Goal: Check status: Check status

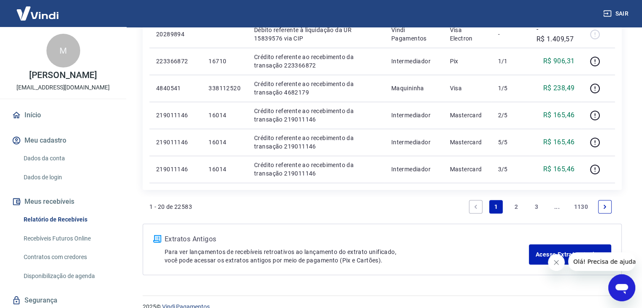
scroll to position [570, 0]
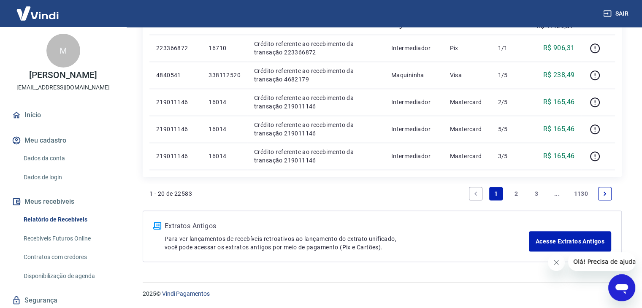
click at [511, 193] on link "2" at bounding box center [516, 194] width 14 height 14
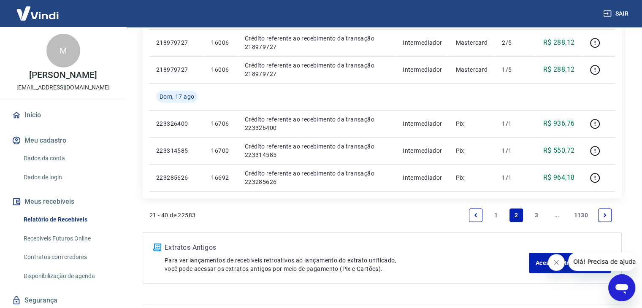
scroll to position [591, 0]
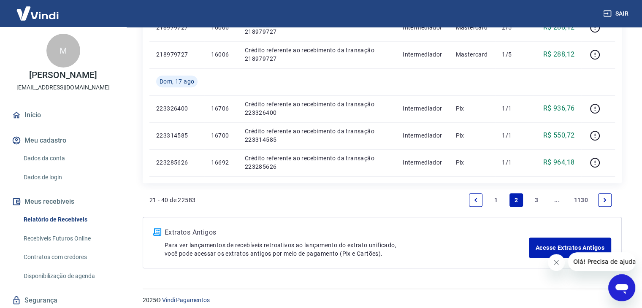
click at [537, 202] on link "3" at bounding box center [537, 200] width 14 height 14
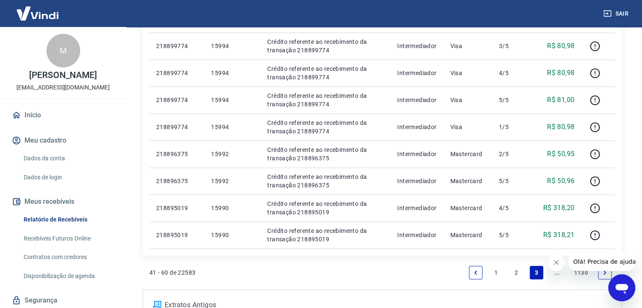
scroll to position [506, 0]
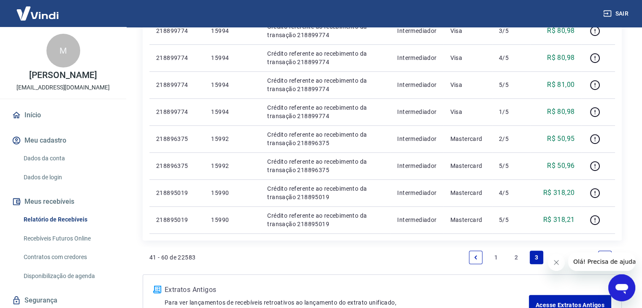
click at [556, 261] on icon "Fechar mensagem da empresa" at bounding box center [556, 262] width 7 height 7
click at [556, 257] on link "..." at bounding box center [557, 258] width 14 height 14
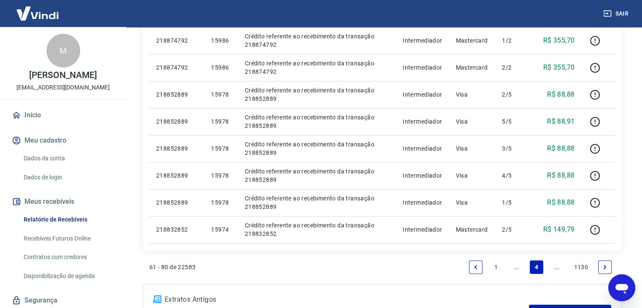
scroll to position [549, 0]
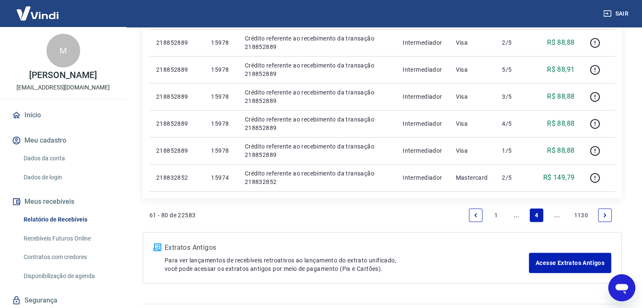
click at [604, 216] on icon "Next page" at bounding box center [604, 215] width 3 height 4
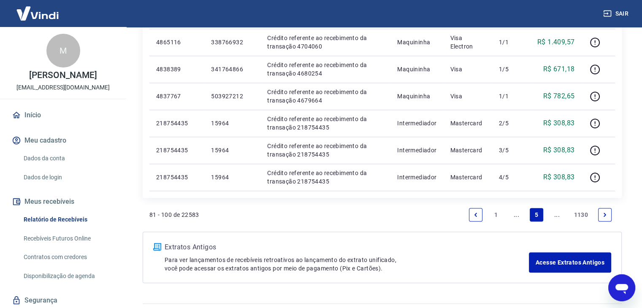
scroll to position [591, 0]
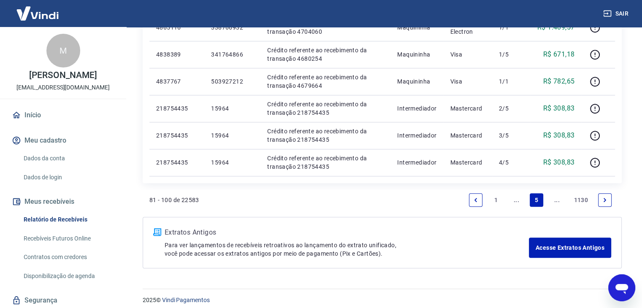
click at [606, 205] on link "Next page" at bounding box center [605, 200] width 14 height 14
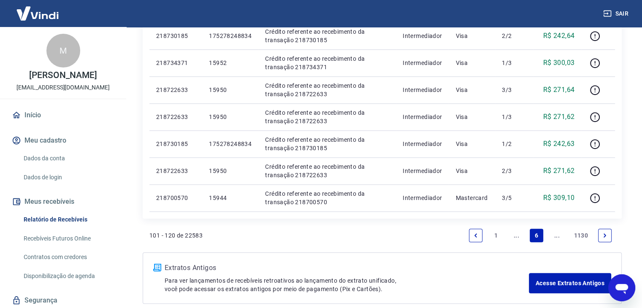
scroll to position [549, 0]
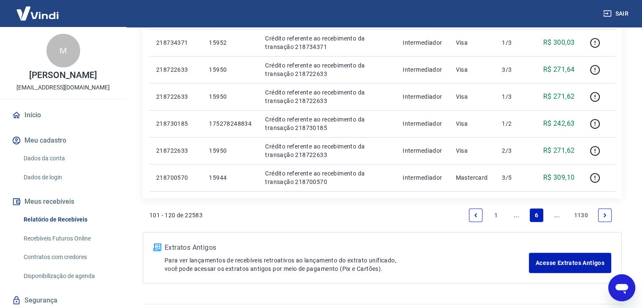
click at [603, 214] on icon "Next page" at bounding box center [605, 215] width 6 height 6
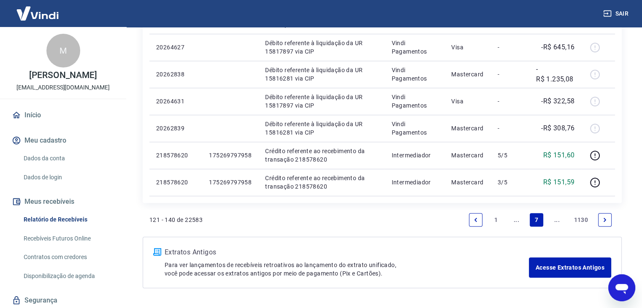
scroll to position [591, 0]
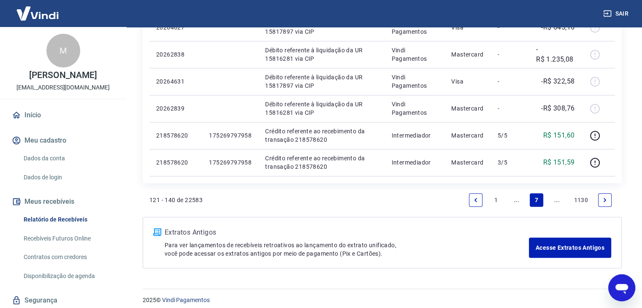
drag, startPoint x: 601, startPoint y: 201, endPoint x: 288, endPoint y: 178, distance: 314.0
click at [602, 201] on icon "Next page" at bounding box center [605, 200] width 6 height 6
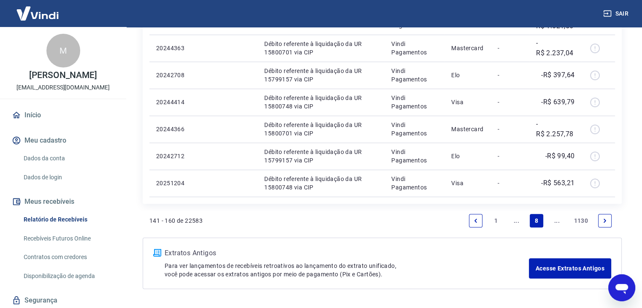
scroll to position [591, 0]
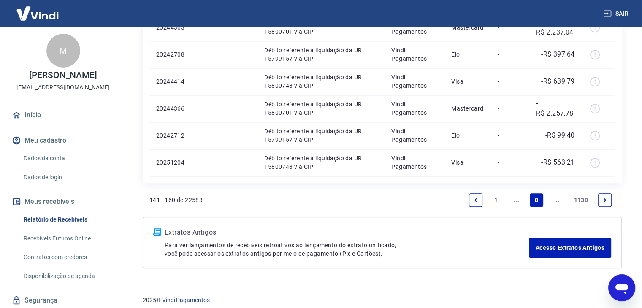
click at [608, 200] on link "Next page" at bounding box center [605, 200] width 14 height 14
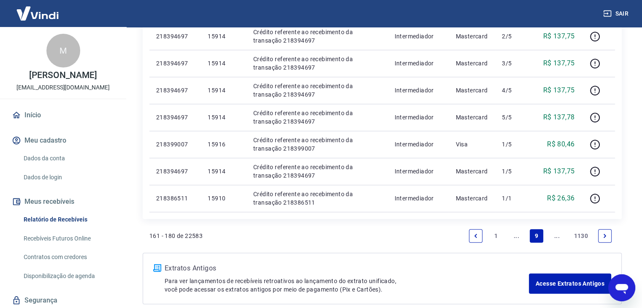
scroll to position [549, 0]
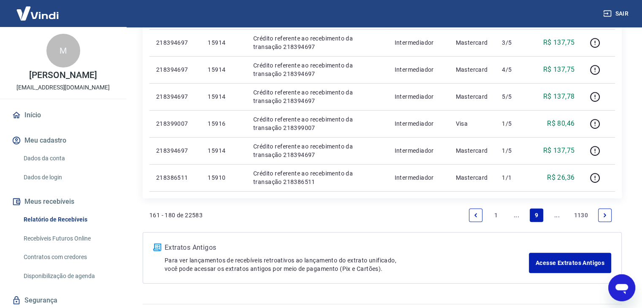
click at [599, 214] on link "Next page" at bounding box center [605, 215] width 14 height 14
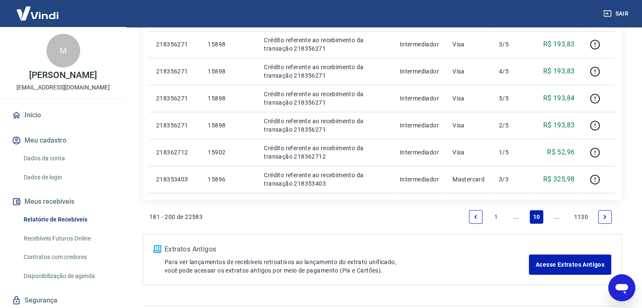
scroll to position [549, 0]
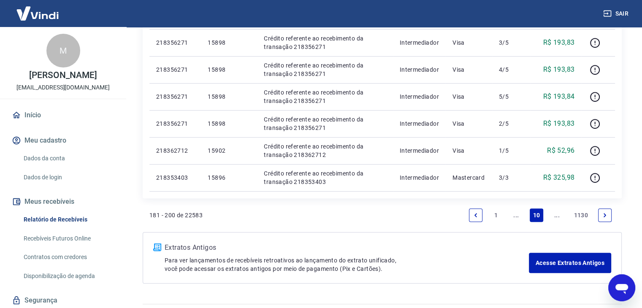
drag, startPoint x: 603, startPoint y: 216, endPoint x: 324, endPoint y: 185, distance: 279.8
click at [603, 216] on icon "Next page" at bounding box center [605, 215] width 6 height 6
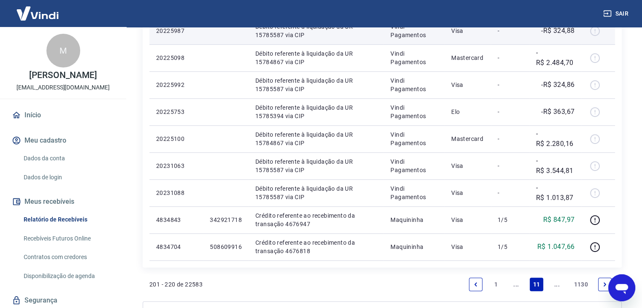
scroll to position [549, 0]
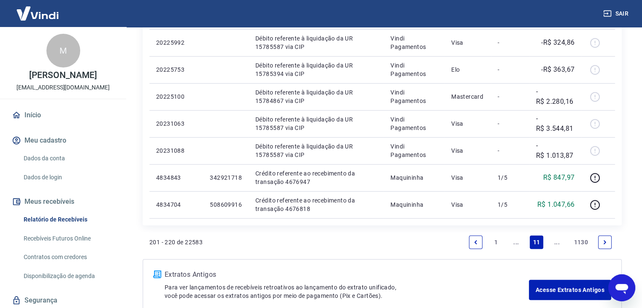
click at [604, 241] on icon "Next page" at bounding box center [605, 242] width 6 height 6
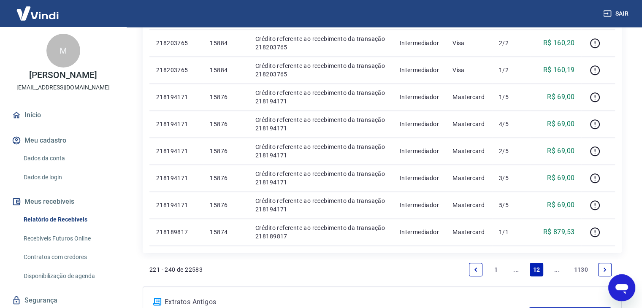
scroll to position [549, 0]
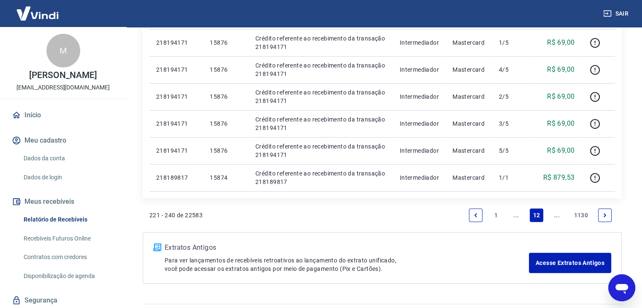
click at [605, 212] on icon "Next page" at bounding box center [605, 215] width 6 height 6
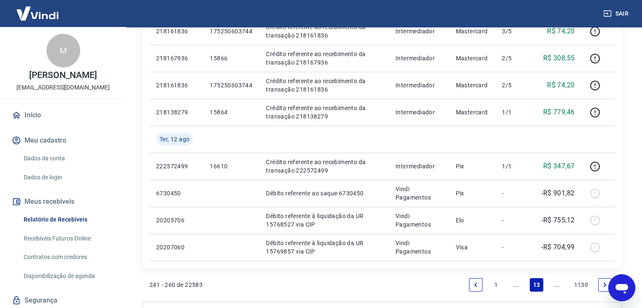
scroll to position [506, 0]
click at [604, 285] on icon "Next page" at bounding box center [604, 284] width 3 height 4
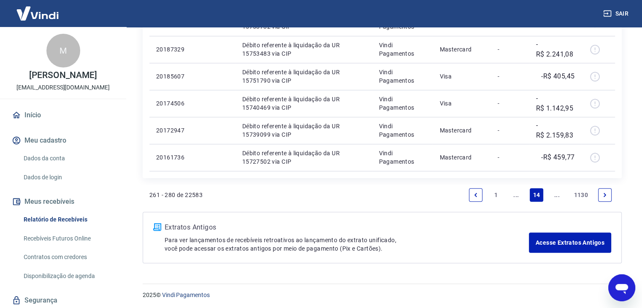
scroll to position [597, 0]
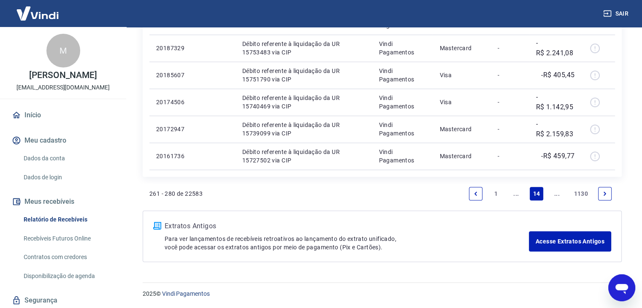
click at [608, 194] on link "Next page" at bounding box center [605, 194] width 14 height 14
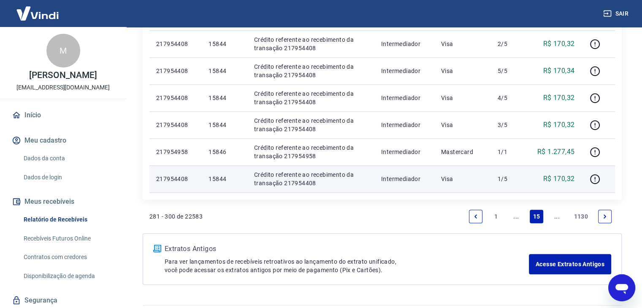
scroll to position [549, 0]
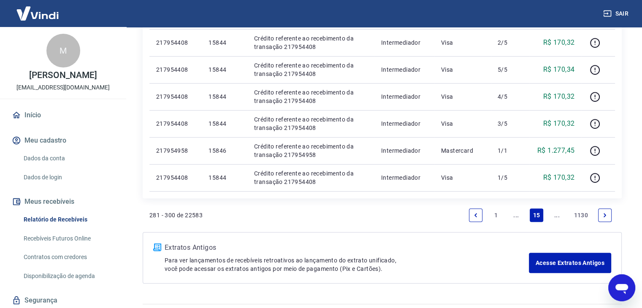
click at [607, 216] on icon "Next page" at bounding box center [605, 215] width 6 height 6
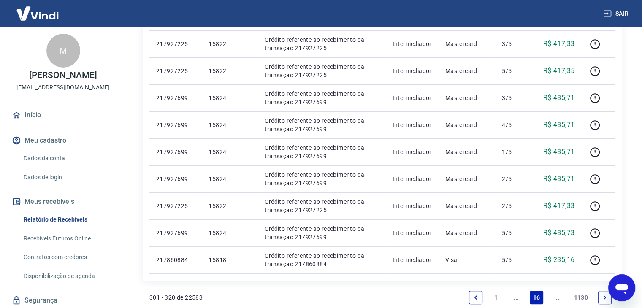
scroll to position [506, 0]
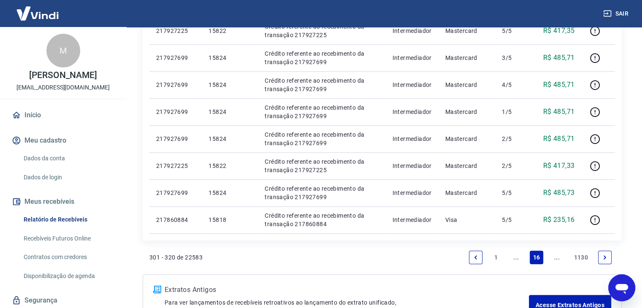
click at [603, 262] on link "Next page" at bounding box center [605, 258] width 14 height 14
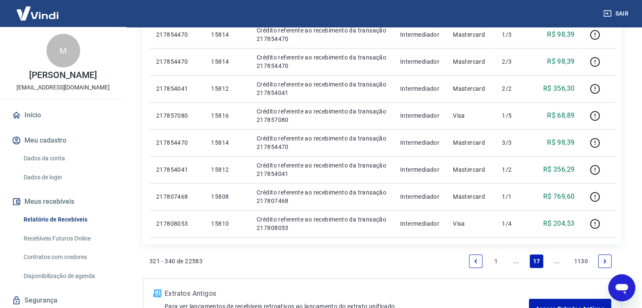
scroll to position [549, 0]
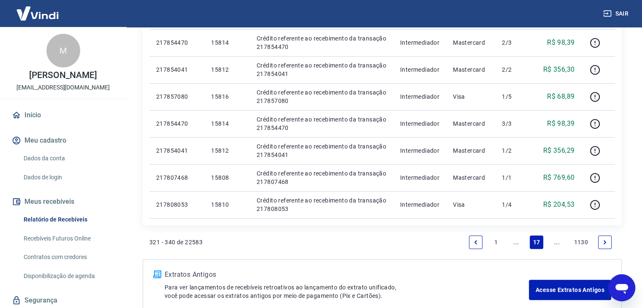
click at [604, 240] on icon "Next page" at bounding box center [605, 242] width 6 height 6
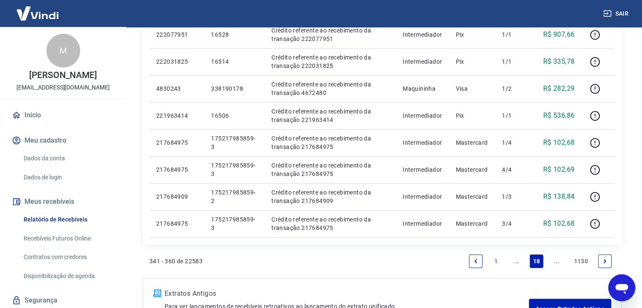
scroll to position [549, 0]
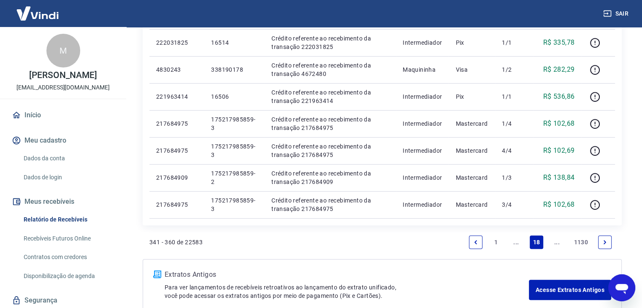
click at [604, 243] on icon "Next page" at bounding box center [604, 242] width 3 height 4
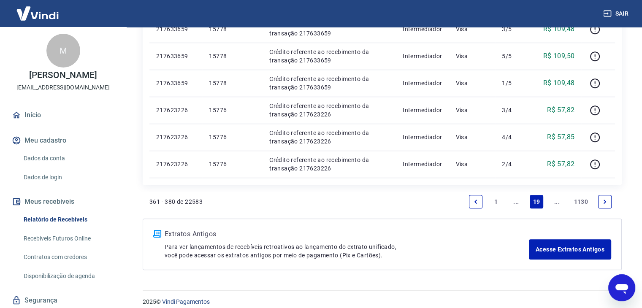
scroll to position [570, 0]
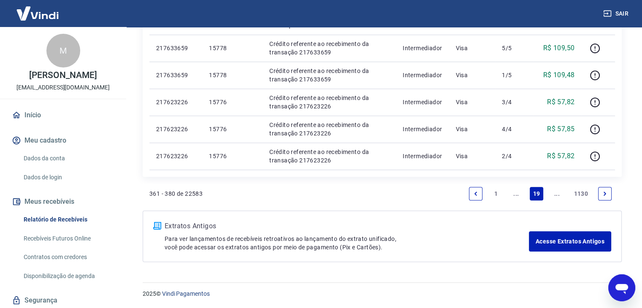
click at [605, 197] on link "Next page" at bounding box center [605, 194] width 14 height 14
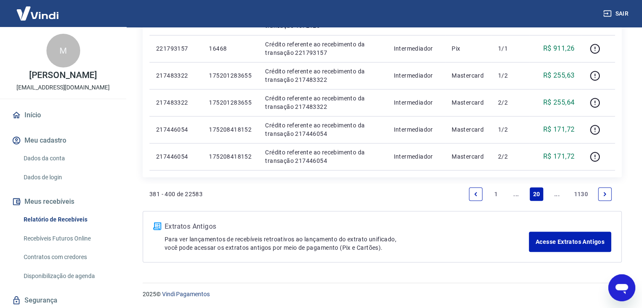
scroll to position [597, 0]
drag, startPoint x: 605, startPoint y: 195, endPoint x: 494, endPoint y: 2, distance: 222.1
click at [604, 195] on icon "Next page" at bounding box center [605, 194] width 6 height 6
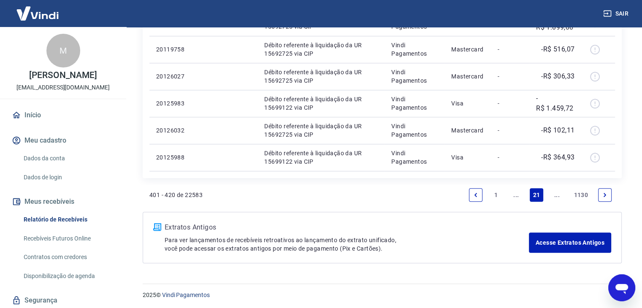
scroll to position [597, 0]
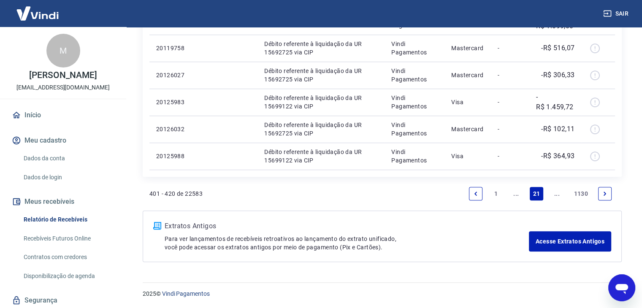
drag, startPoint x: 601, startPoint y: 192, endPoint x: 306, endPoint y: 7, distance: 348.2
click at [602, 192] on icon "Next page" at bounding box center [605, 194] width 6 height 6
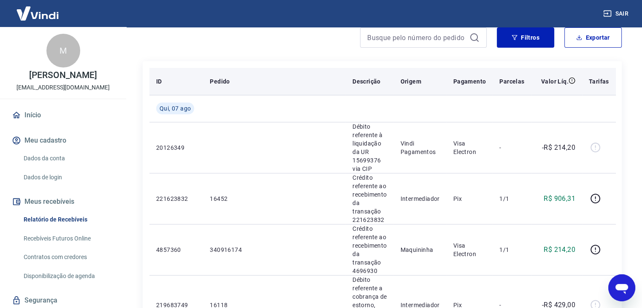
scroll to position [127, 0]
